Goal: Information Seeking & Learning: Learn about a topic

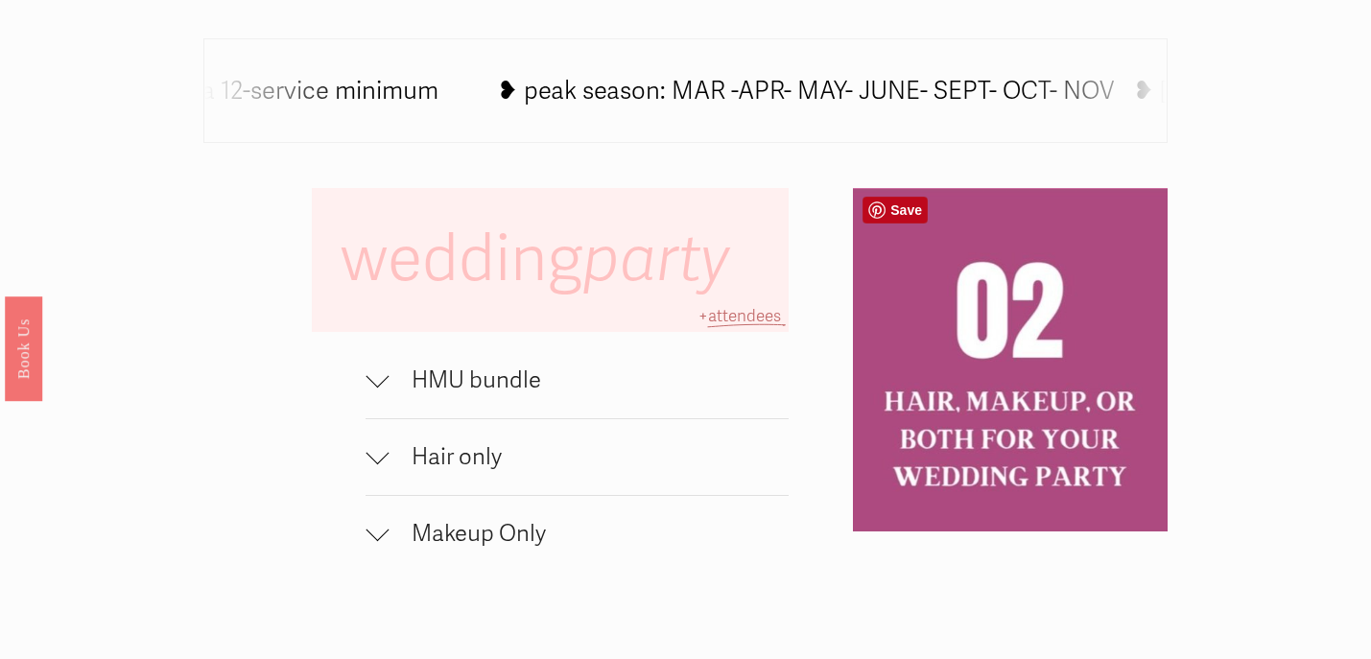
scroll to position [1093, 0]
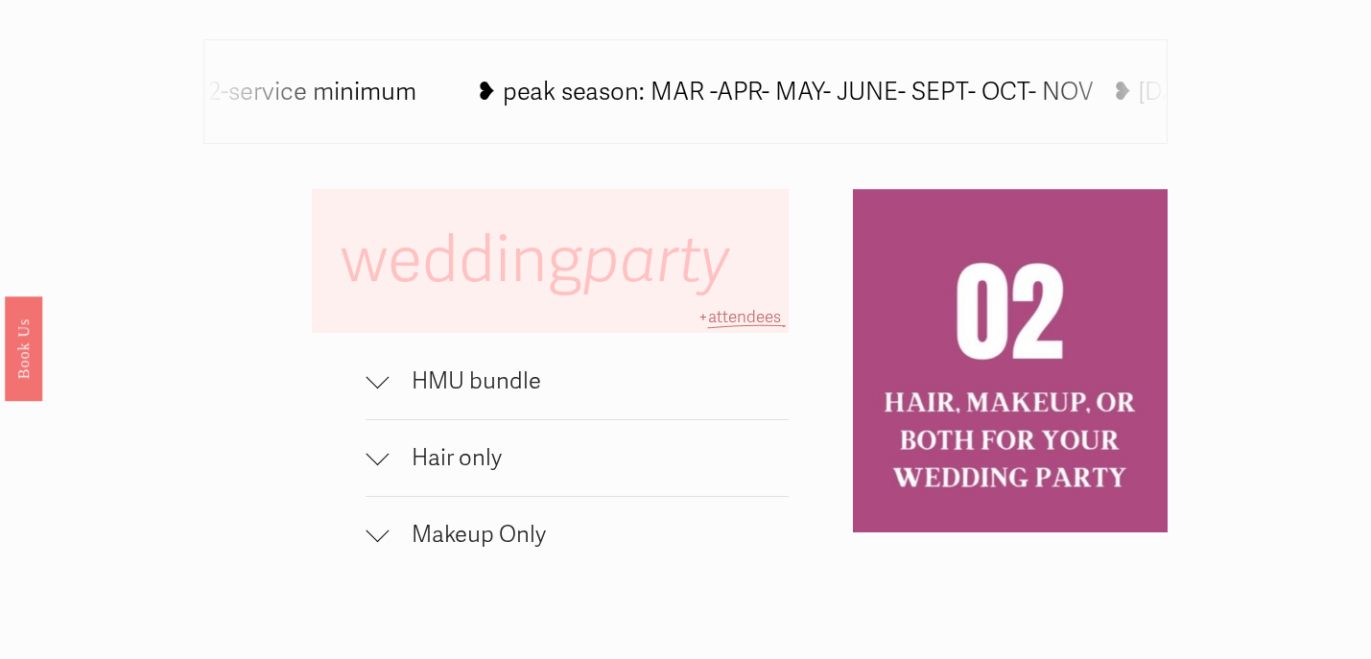
click at [378, 378] on div at bounding box center [377, 377] width 23 height 23
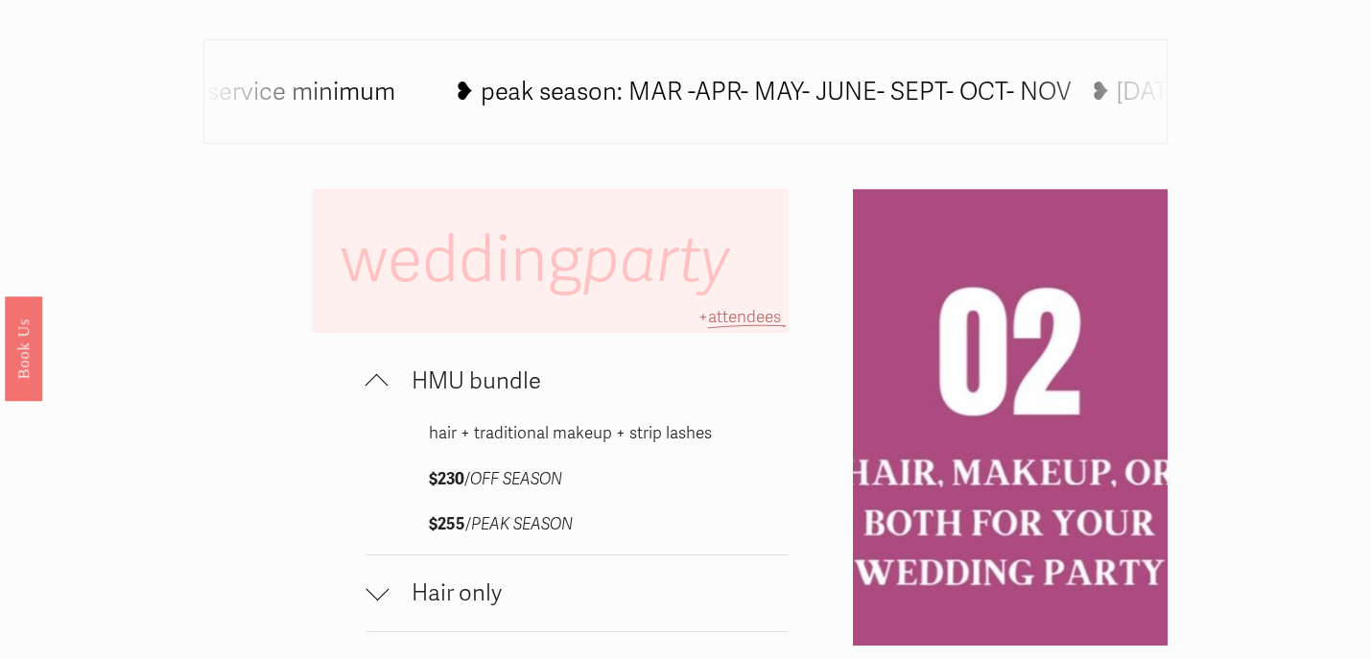
click at [378, 378] on div at bounding box center [377, 385] width 23 height 23
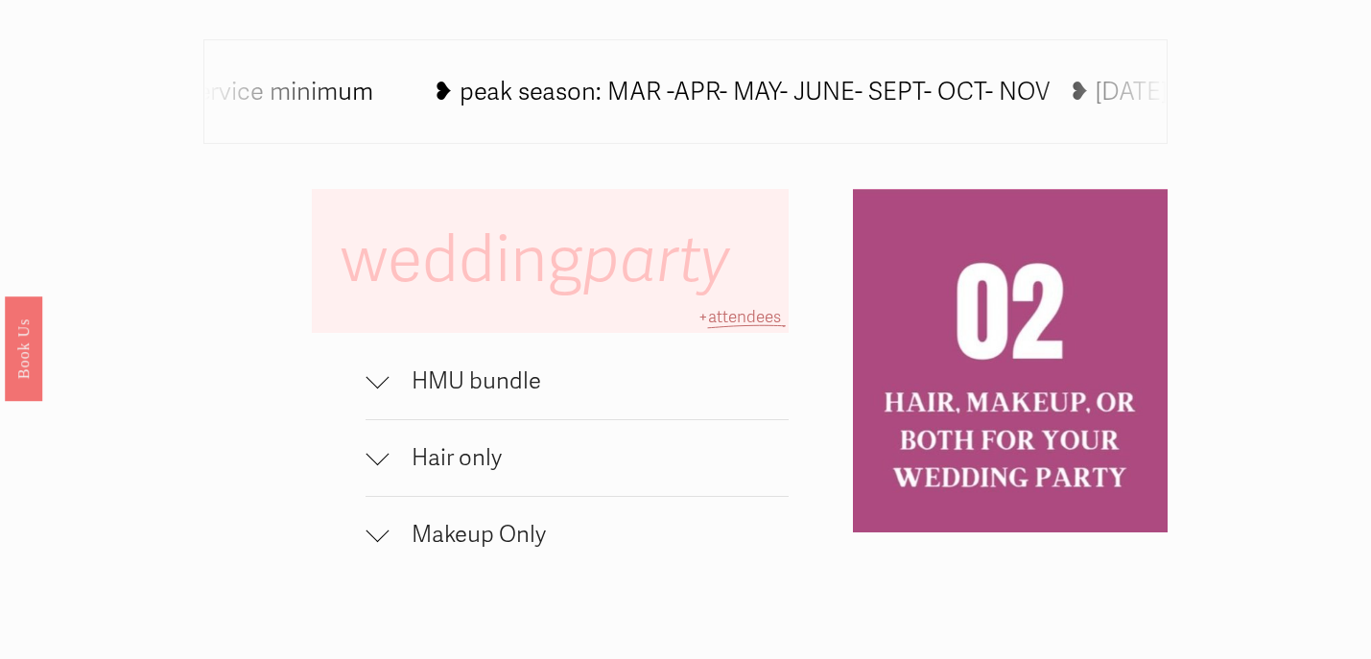
click at [378, 378] on div at bounding box center [377, 377] width 23 height 23
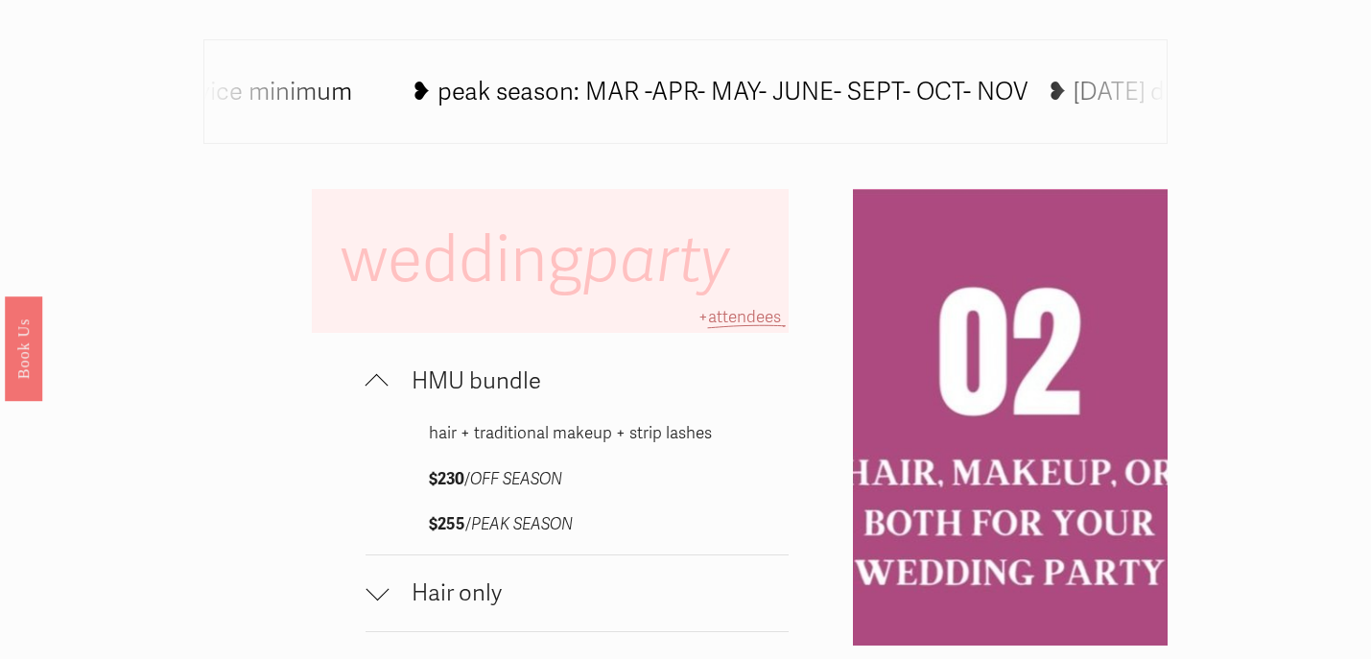
click at [378, 378] on div at bounding box center [377, 385] width 23 height 23
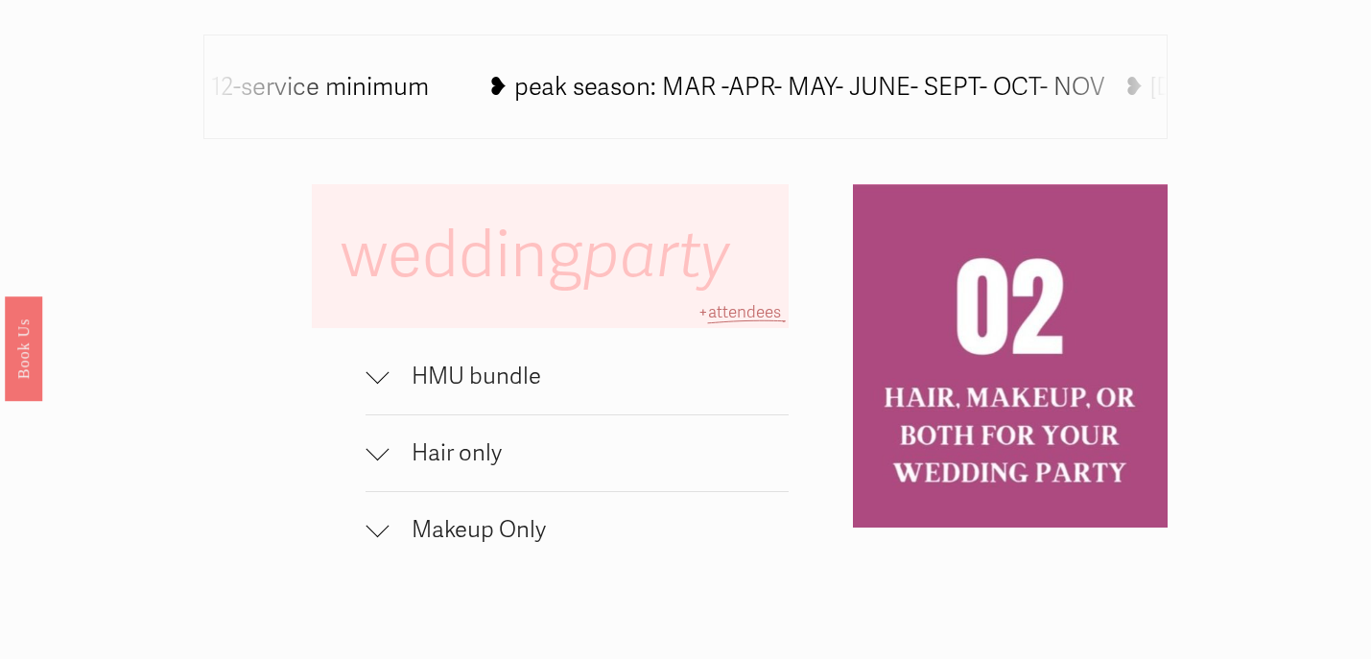
scroll to position [1334, 0]
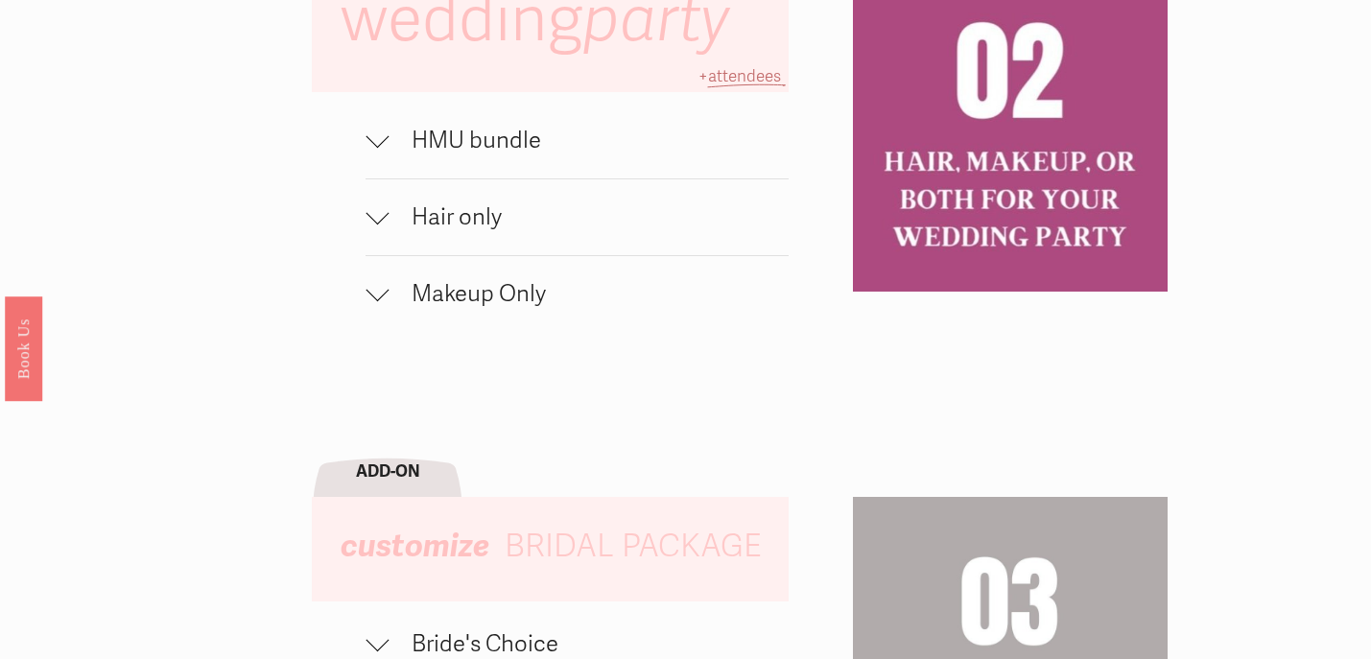
click at [376, 141] on div at bounding box center [377, 136] width 23 height 23
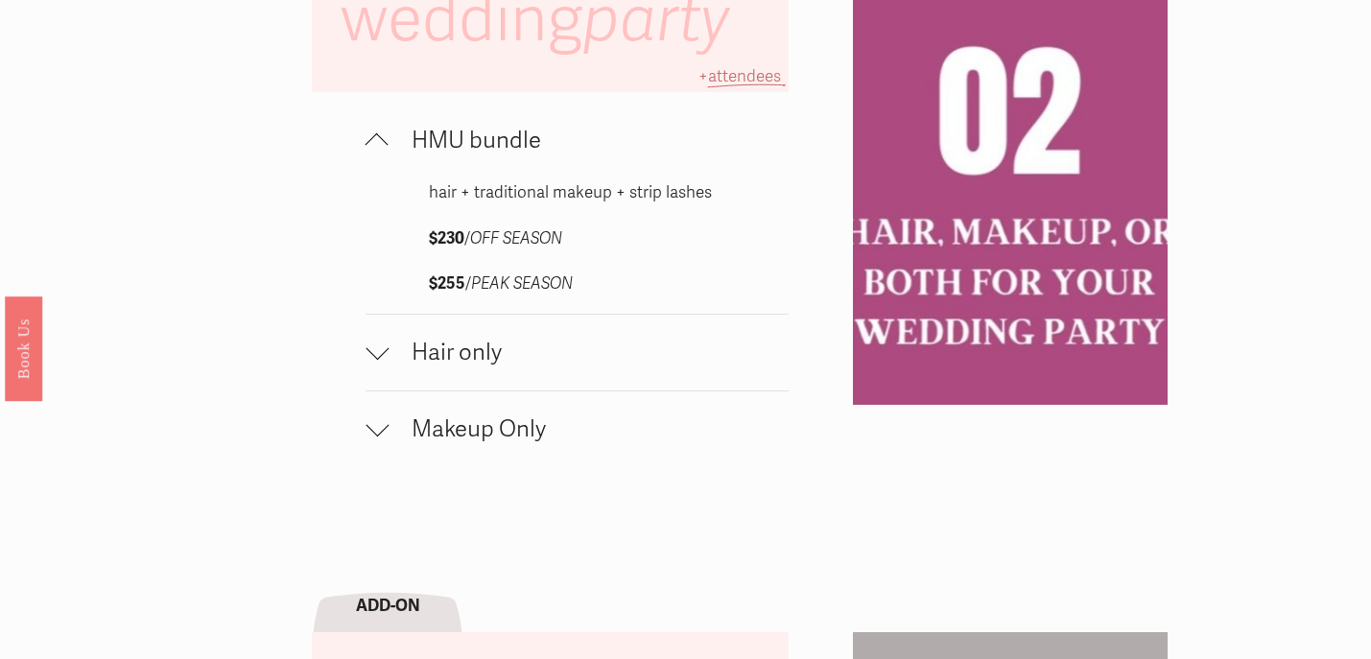
click at [377, 141] on div at bounding box center [377, 144] width 23 height 23
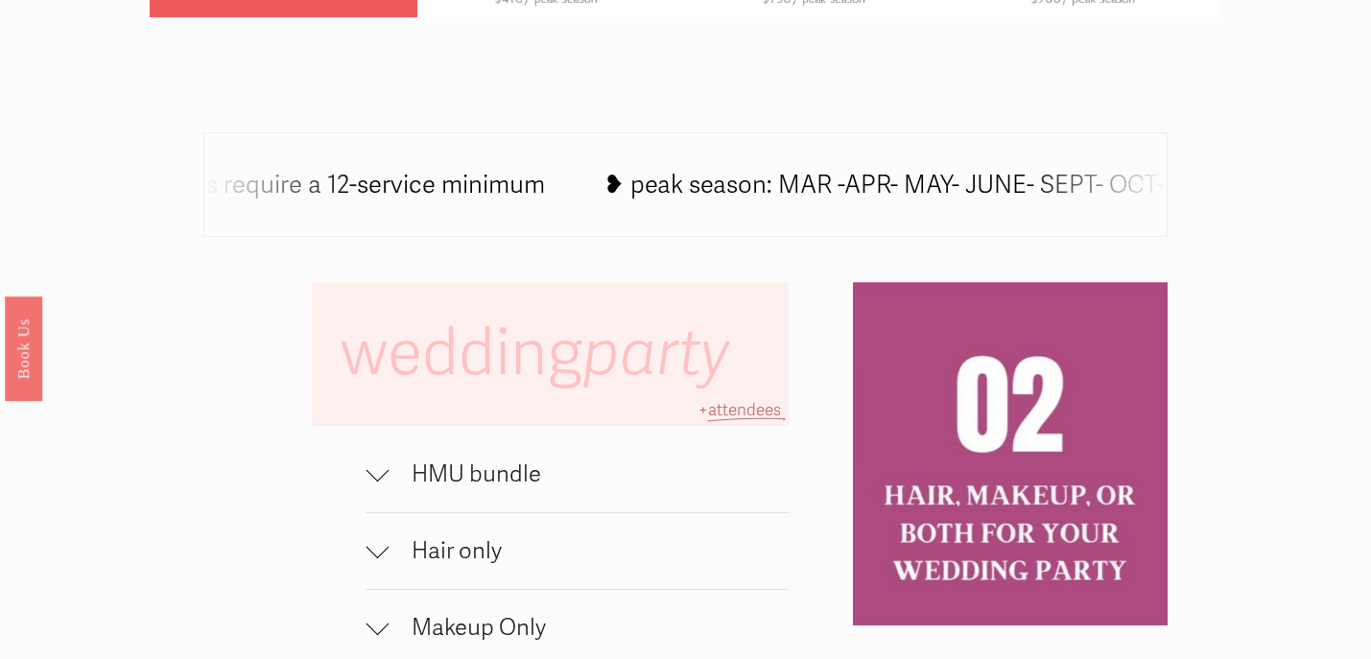
scroll to position [1026, 0]
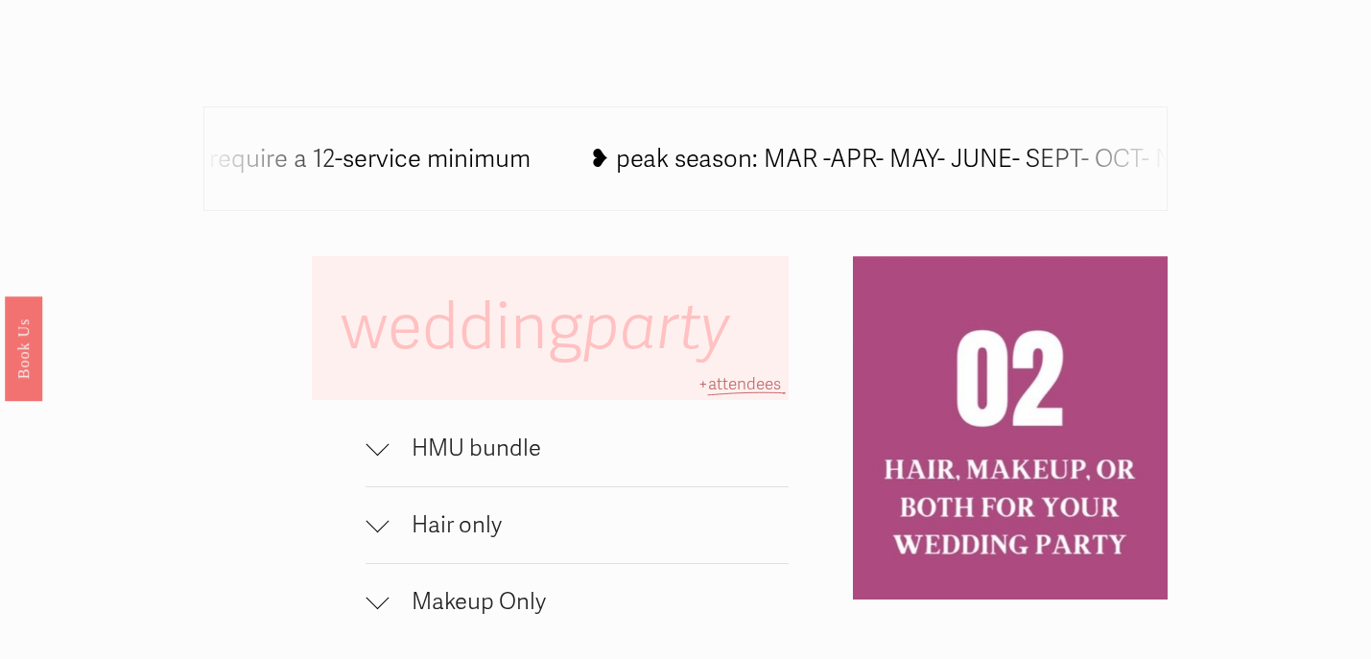
click at [383, 446] on div at bounding box center [377, 444] width 23 height 23
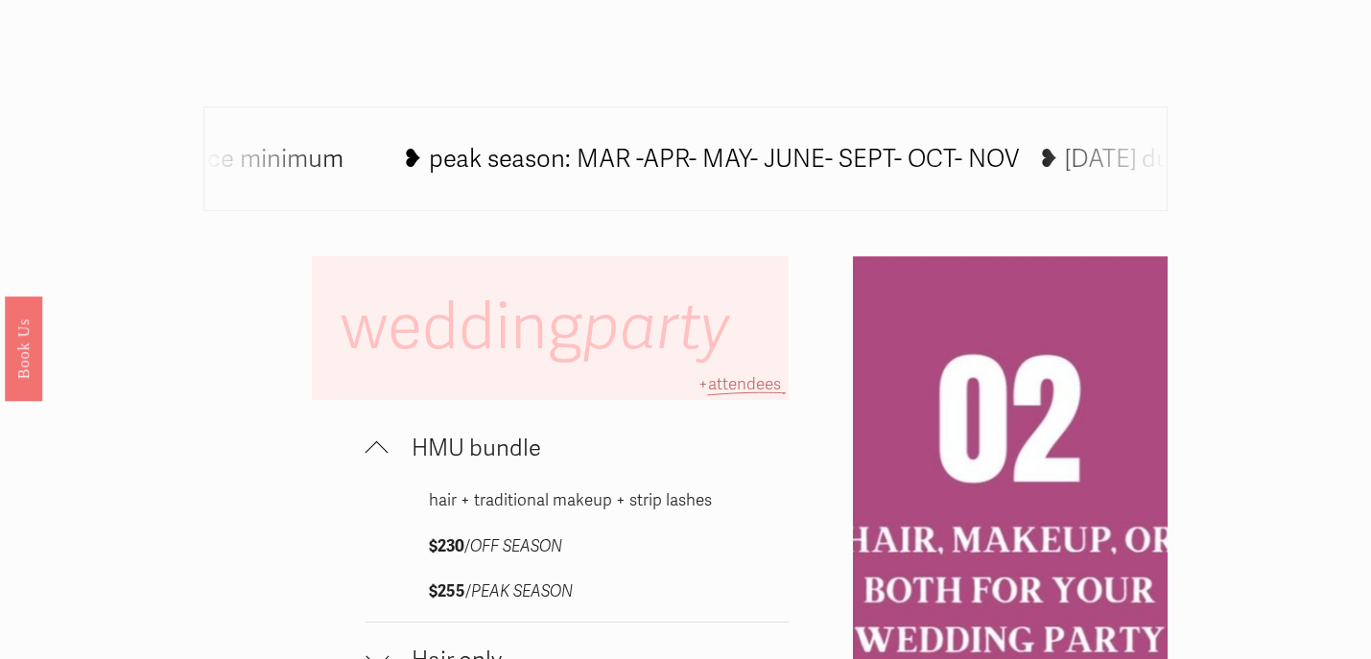
click at [385, 444] on div at bounding box center [377, 449] width 23 height 23
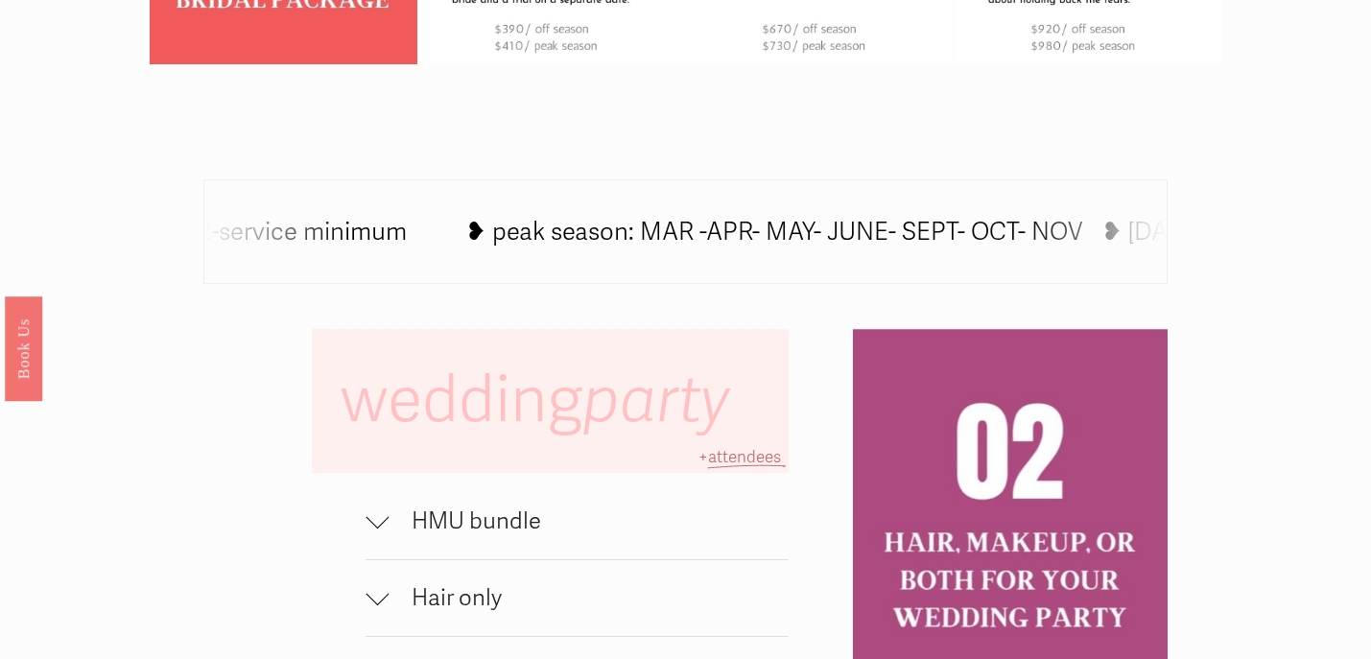
scroll to position [982, 0]
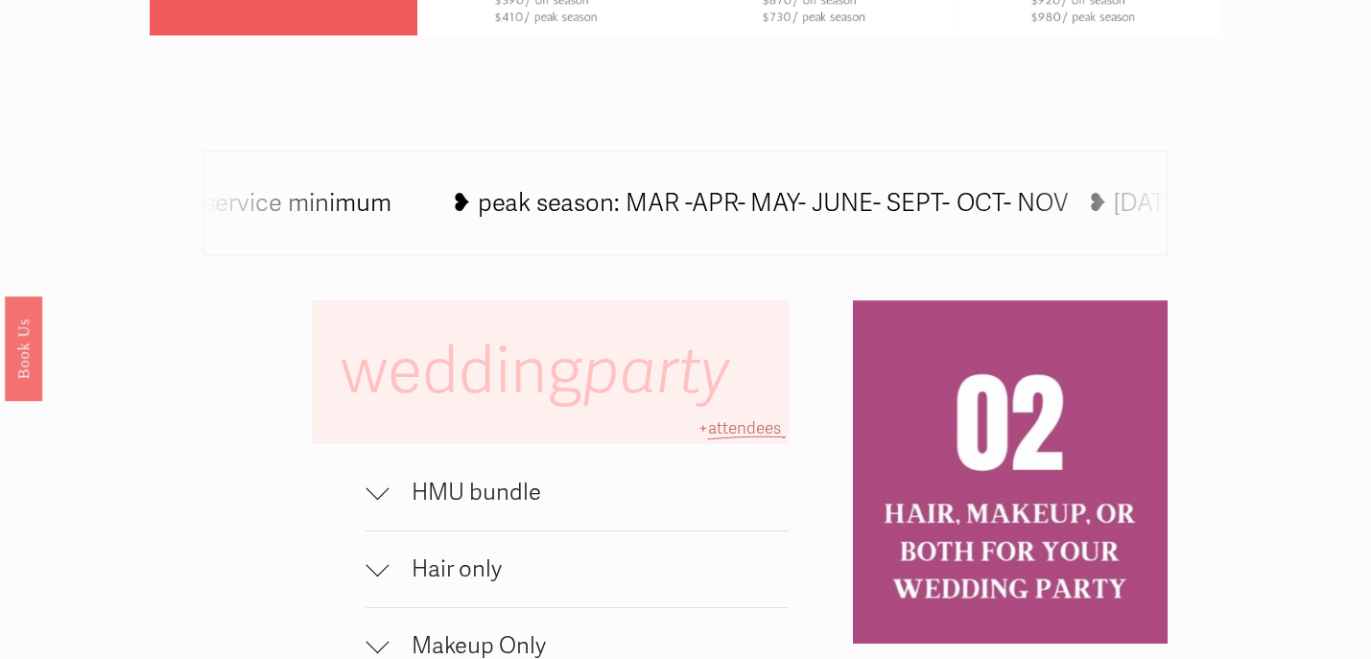
click at [387, 495] on div at bounding box center [377, 493] width 23 height 23
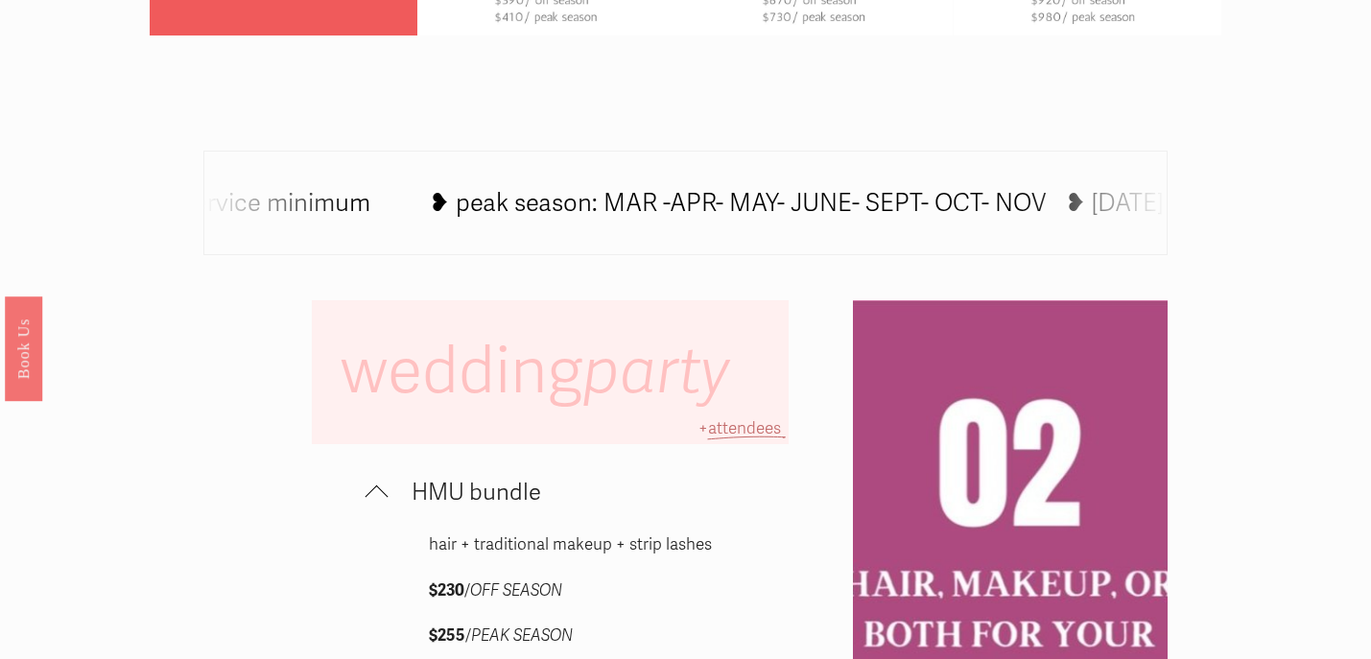
click at [387, 495] on div at bounding box center [377, 497] width 23 height 23
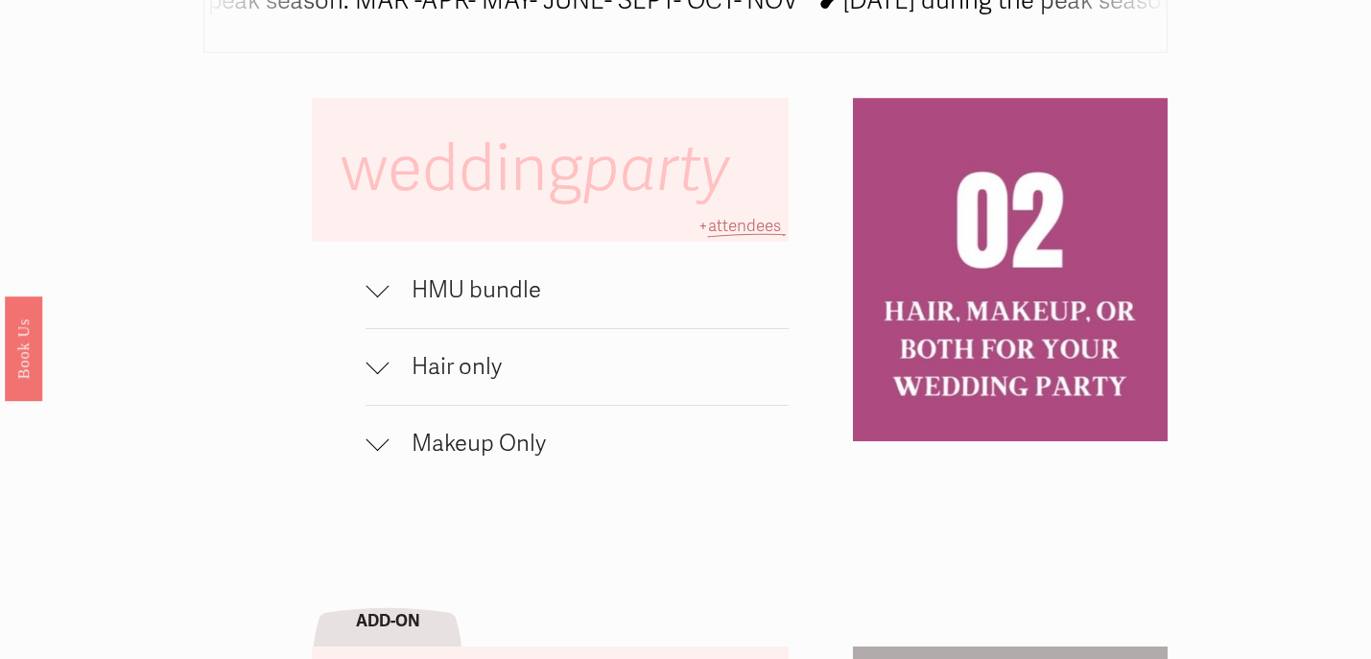
scroll to position [1185, 0]
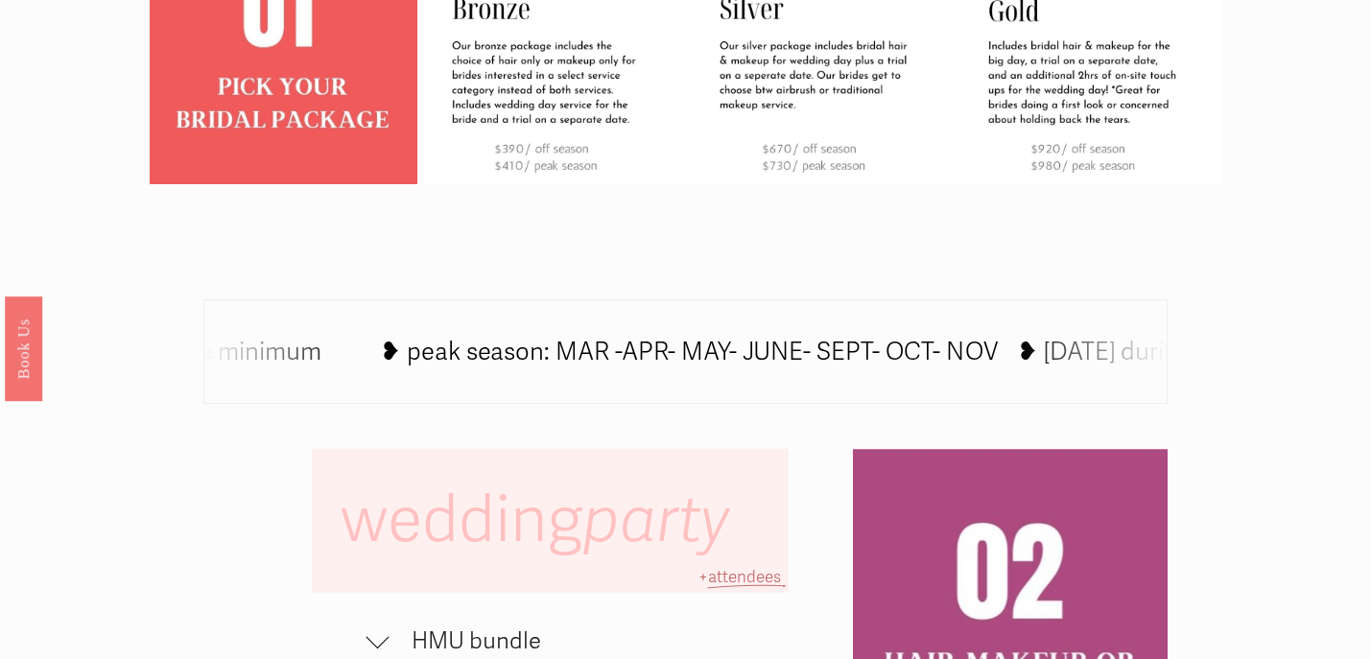
scroll to position [856, 0]
